Goal: Transaction & Acquisition: Purchase product/service

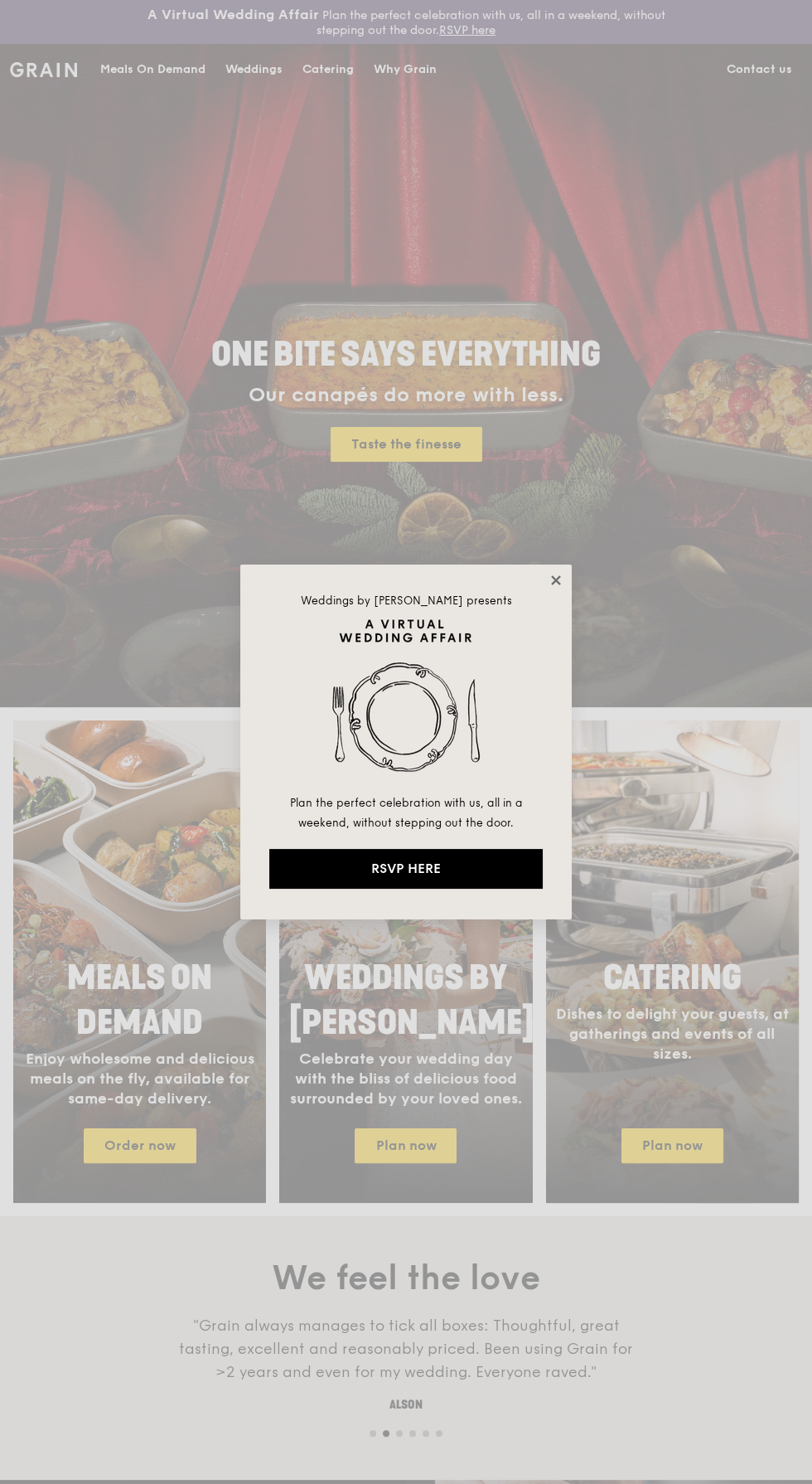
click at [555, 579] on icon at bounding box center [555, 580] width 9 height 9
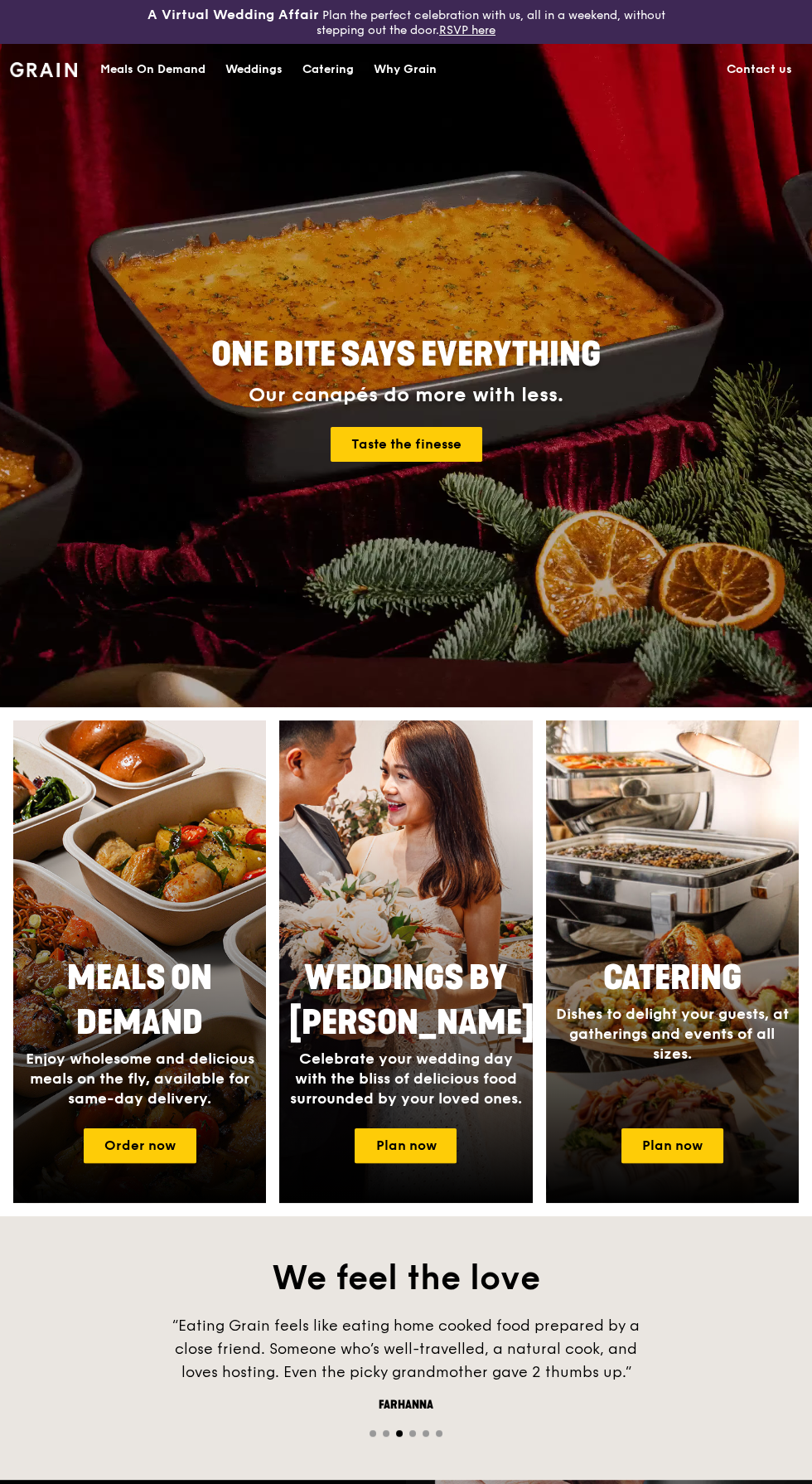
click at [468, 27] on link "RSVP here" at bounding box center [468, 30] width 57 height 14
click at [136, 73] on div "Meals On Demand" at bounding box center [152, 69] width 105 height 50
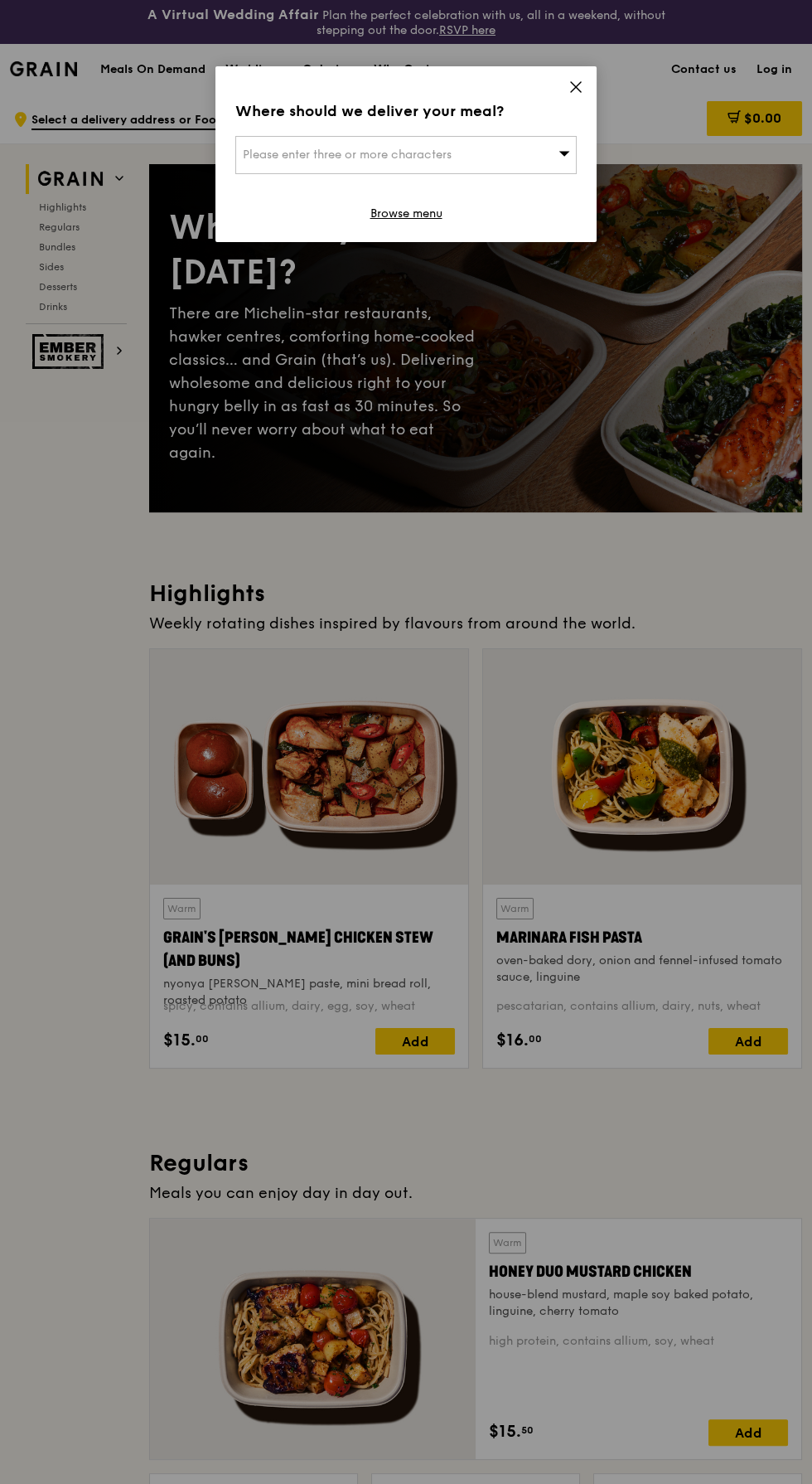
click at [451, 144] on div "Please enter three or more characters" at bounding box center [406, 155] width 342 height 39
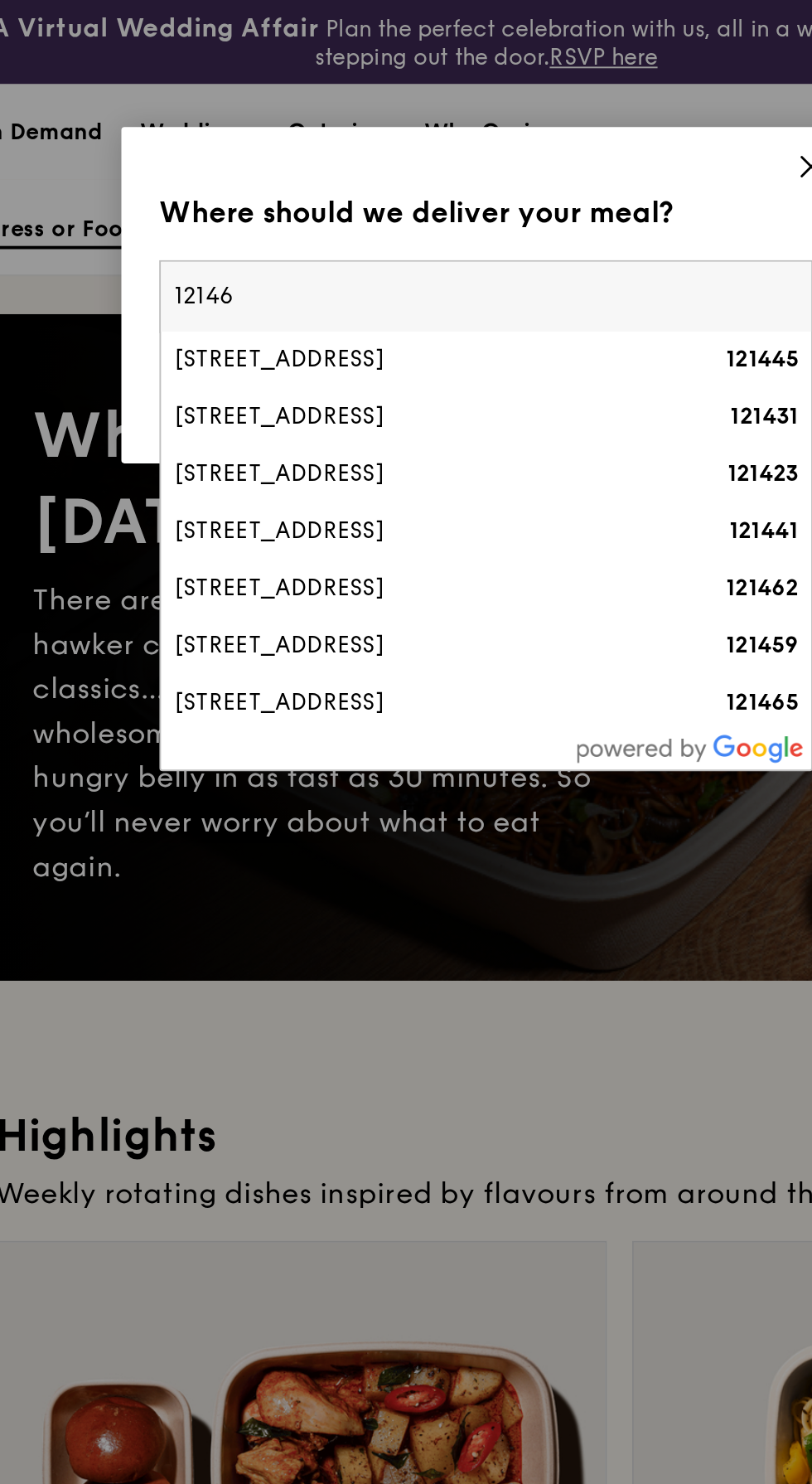
type input "121464"
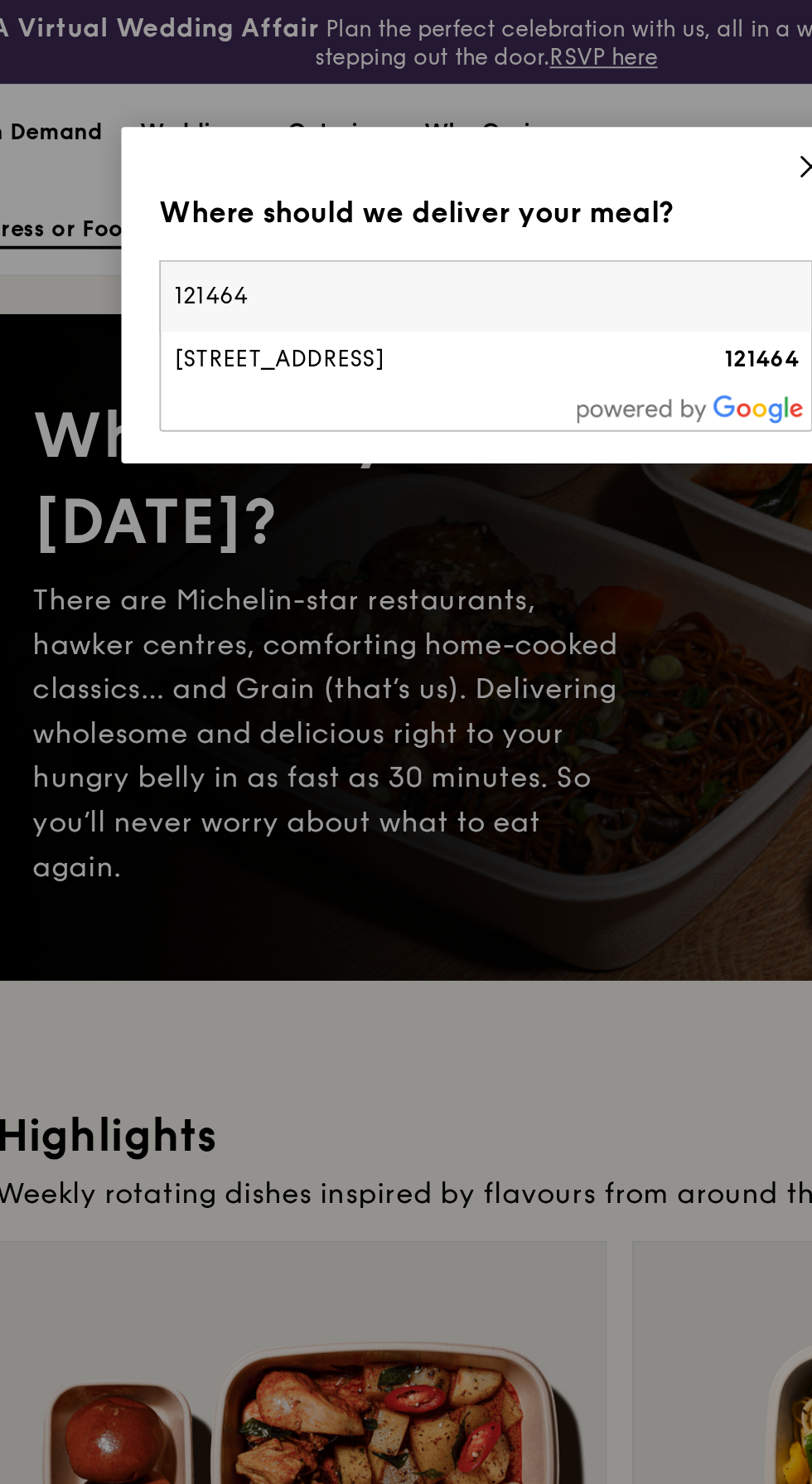
click at [467, 182] on div "[STREET_ADDRESS]" at bounding box center [366, 188] width 245 height 16
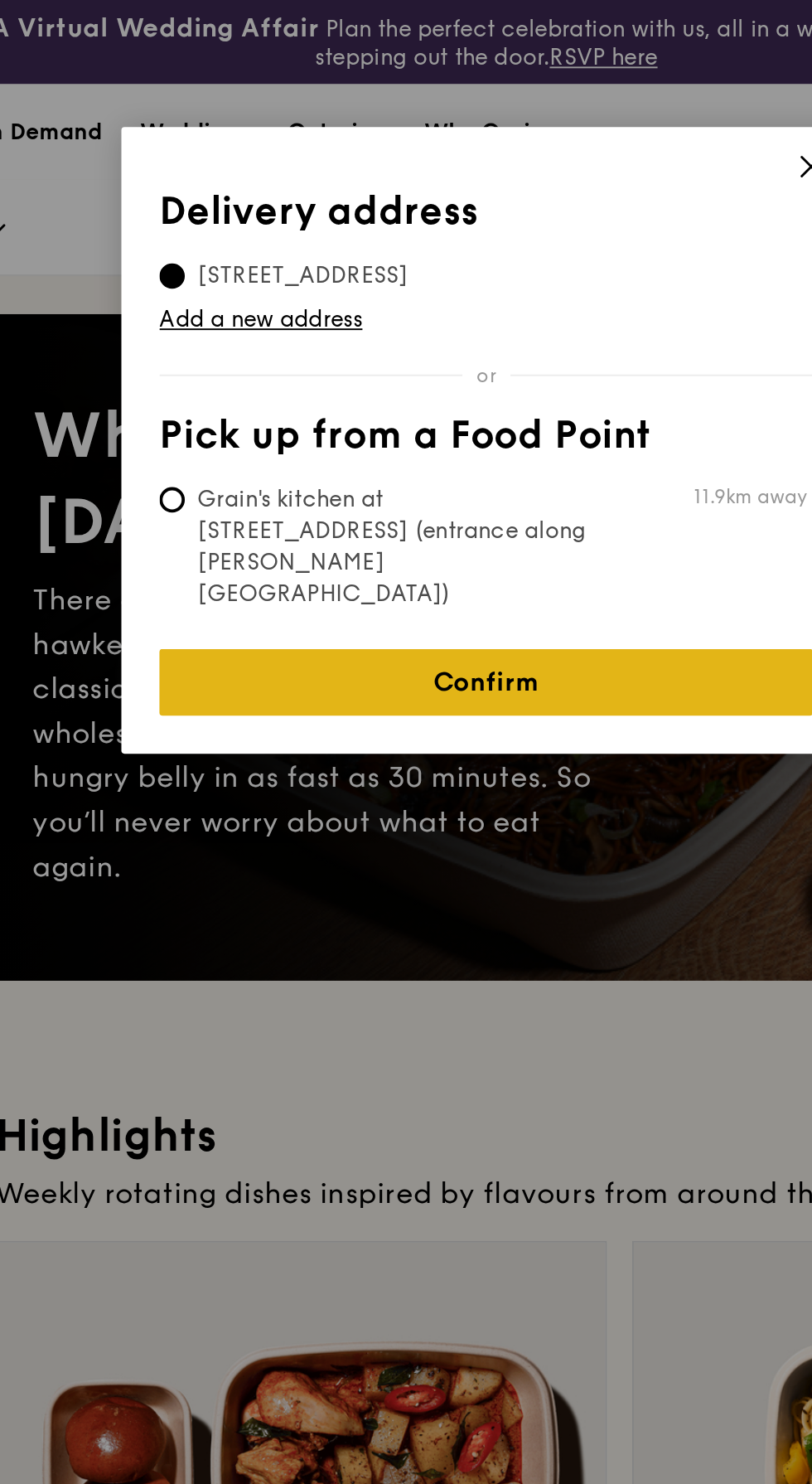
click at [472, 339] on link "Confirm" at bounding box center [406, 356] width 342 height 35
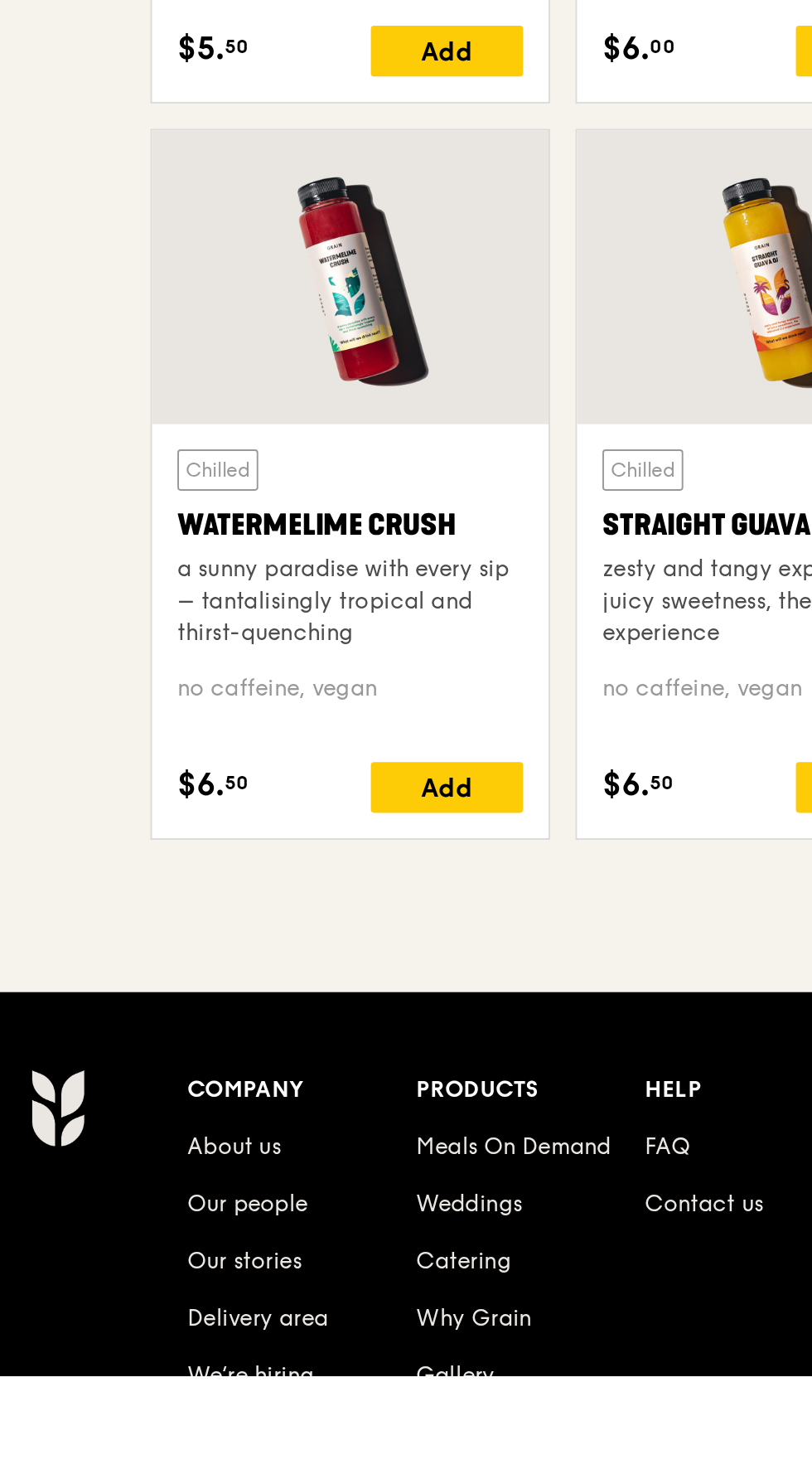
scroll to position [5855, 0]
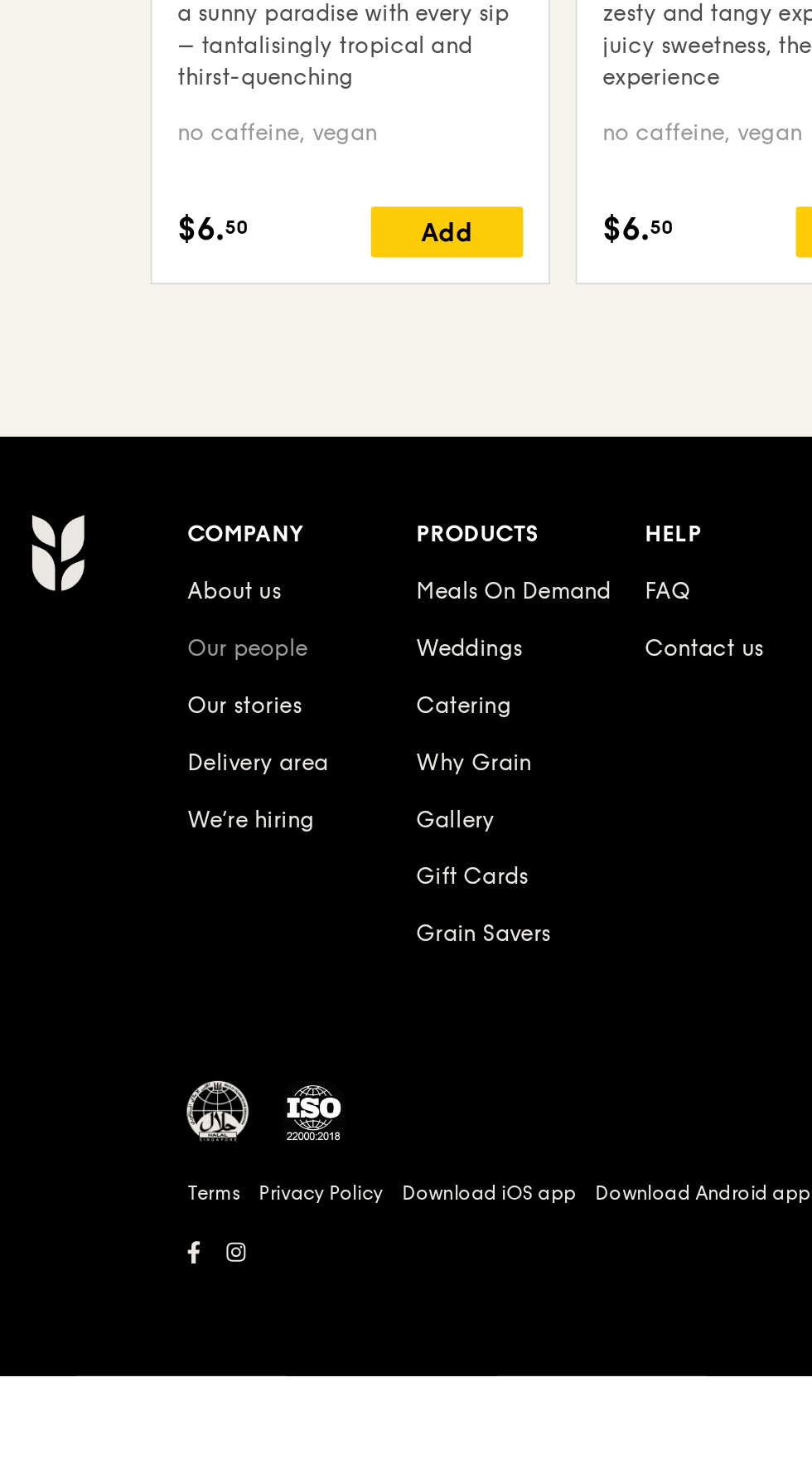
click at [217, 1111] on link "Our people" at bounding box center [200, 1104] width 63 height 14
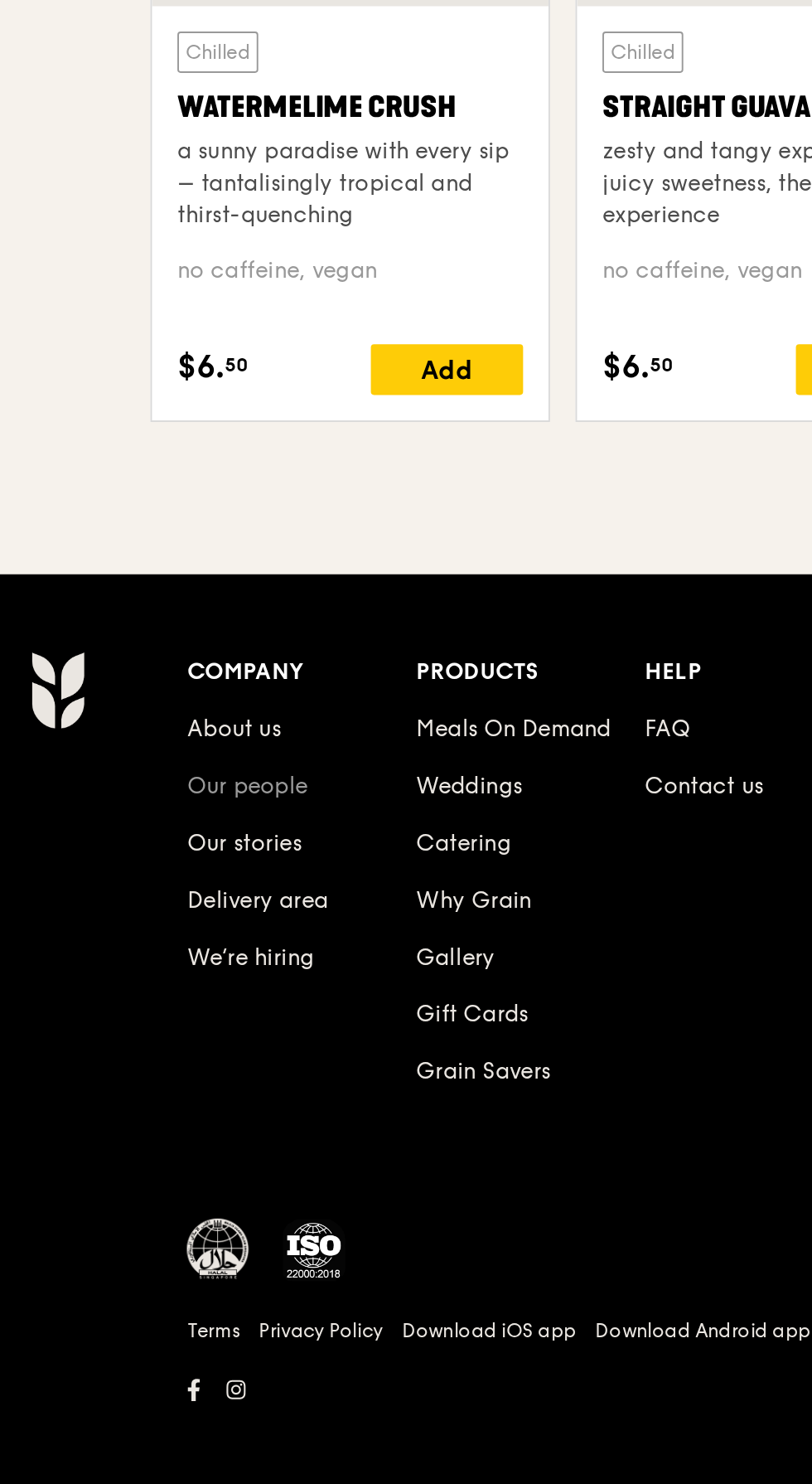
scroll to position [5860, 0]
click at [215, 1200] on link "We’re hiring" at bounding box center [200, 1194] width 66 height 14
